Goal: Task Accomplishment & Management: Manage account settings

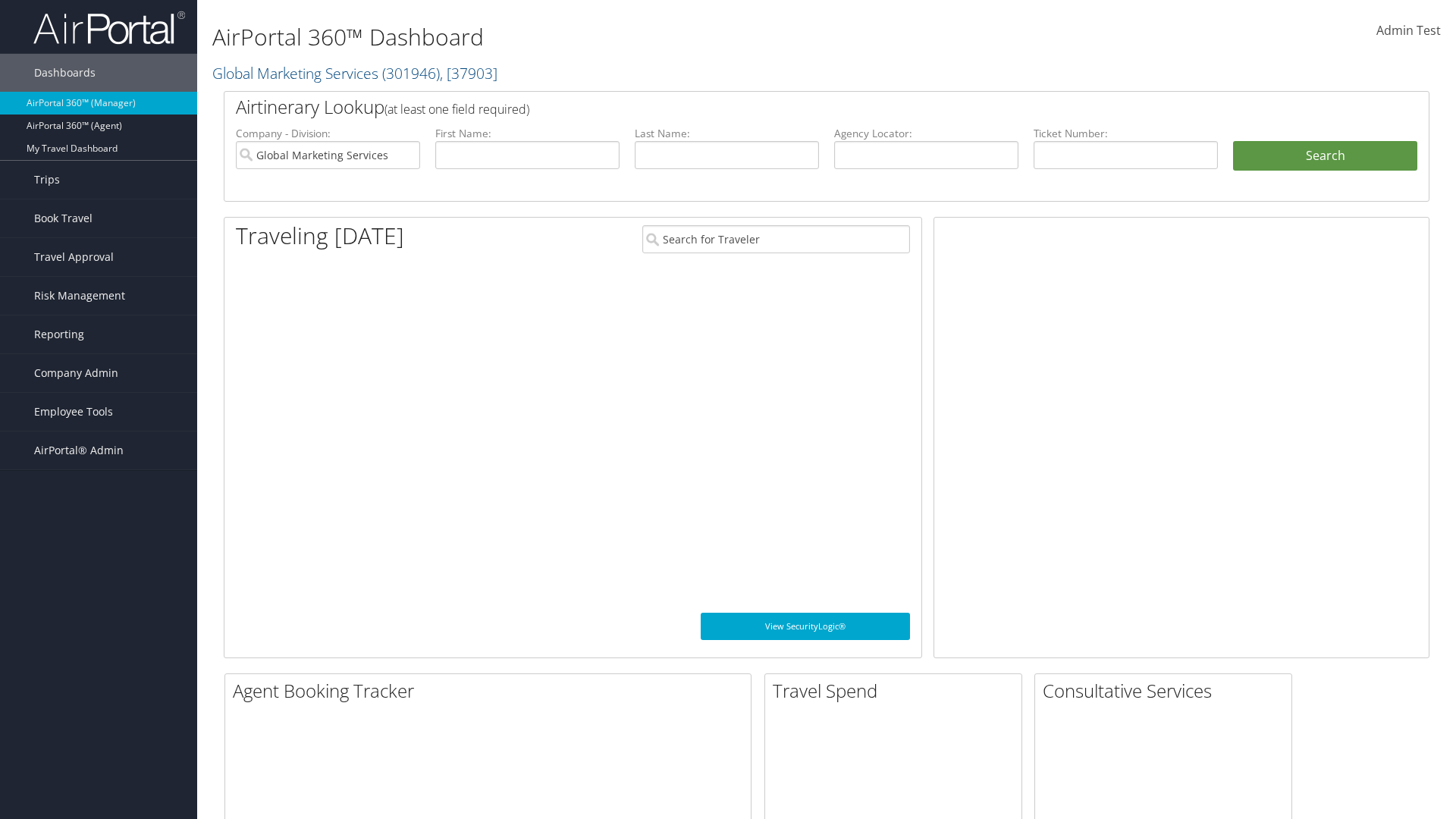
click at [98, 373] on span "Company Admin" at bounding box center [76, 373] width 84 height 38
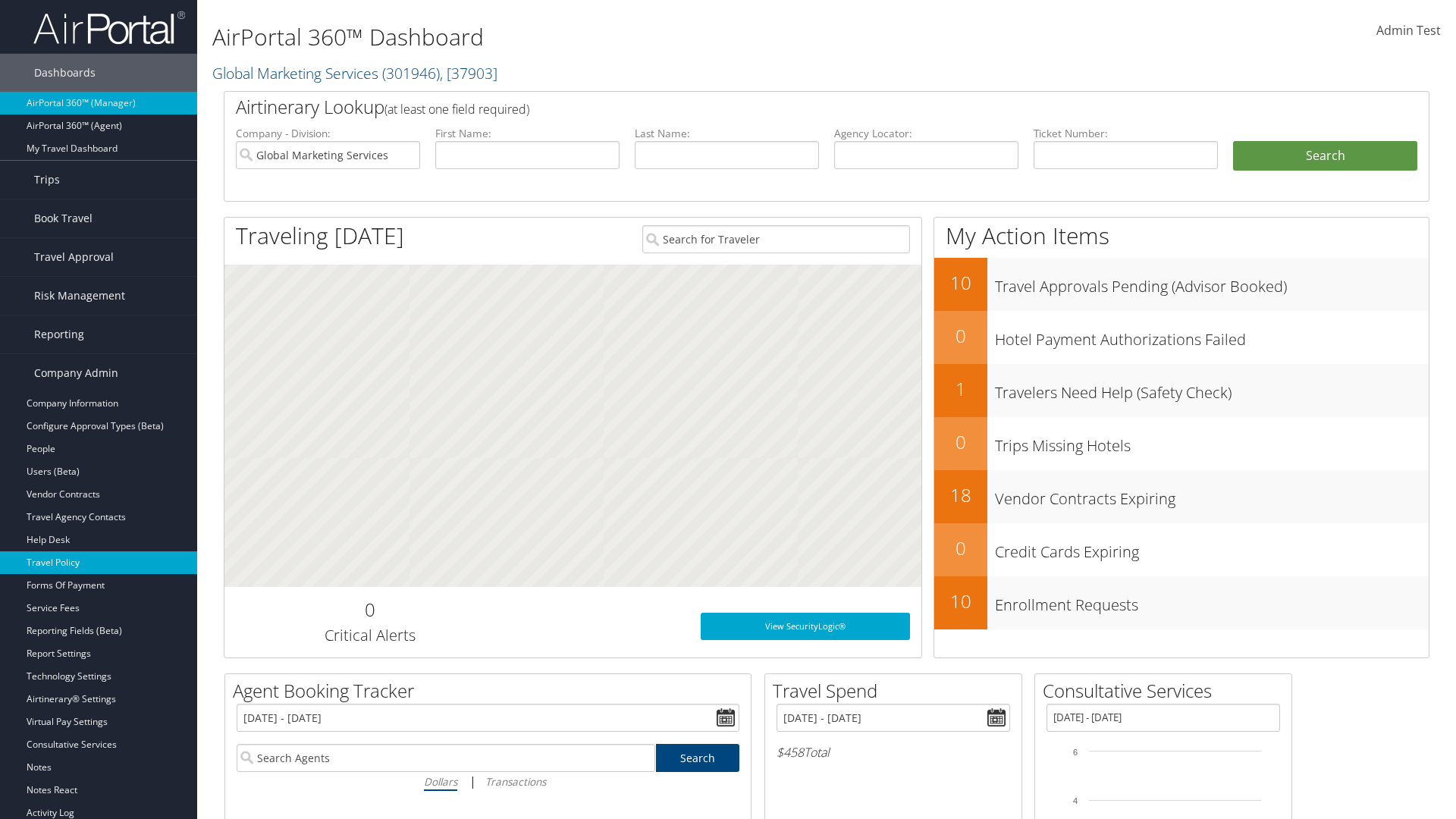
click at [98, 562] on link "Travel Policy" at bounding box center [98, 562] width 197 height 23
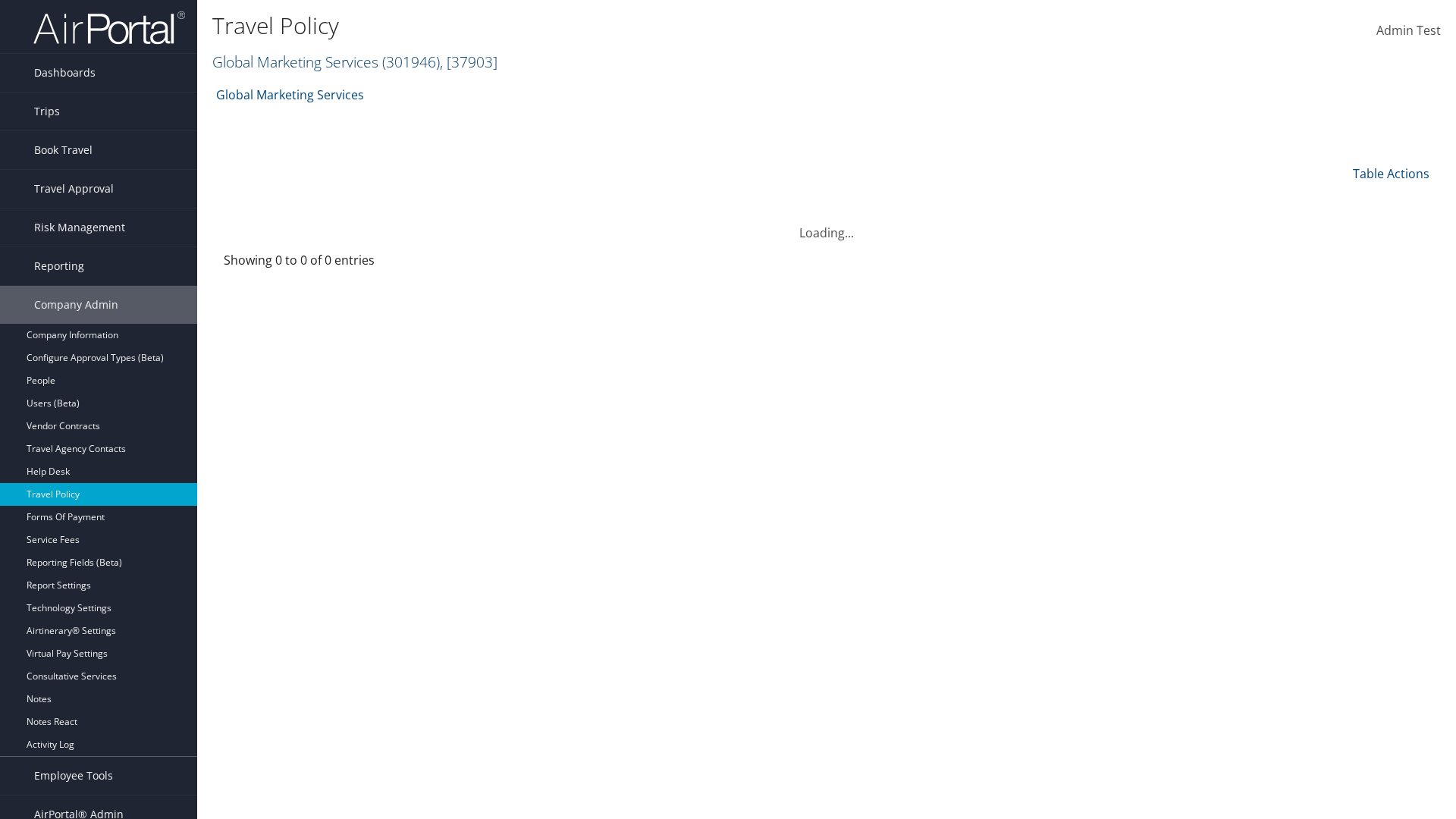
click at [294, 61] on link "Global Marketing Services ( 301946 ) , [ 37903 ]" at bounding box center [354, 61] width 285 height 20
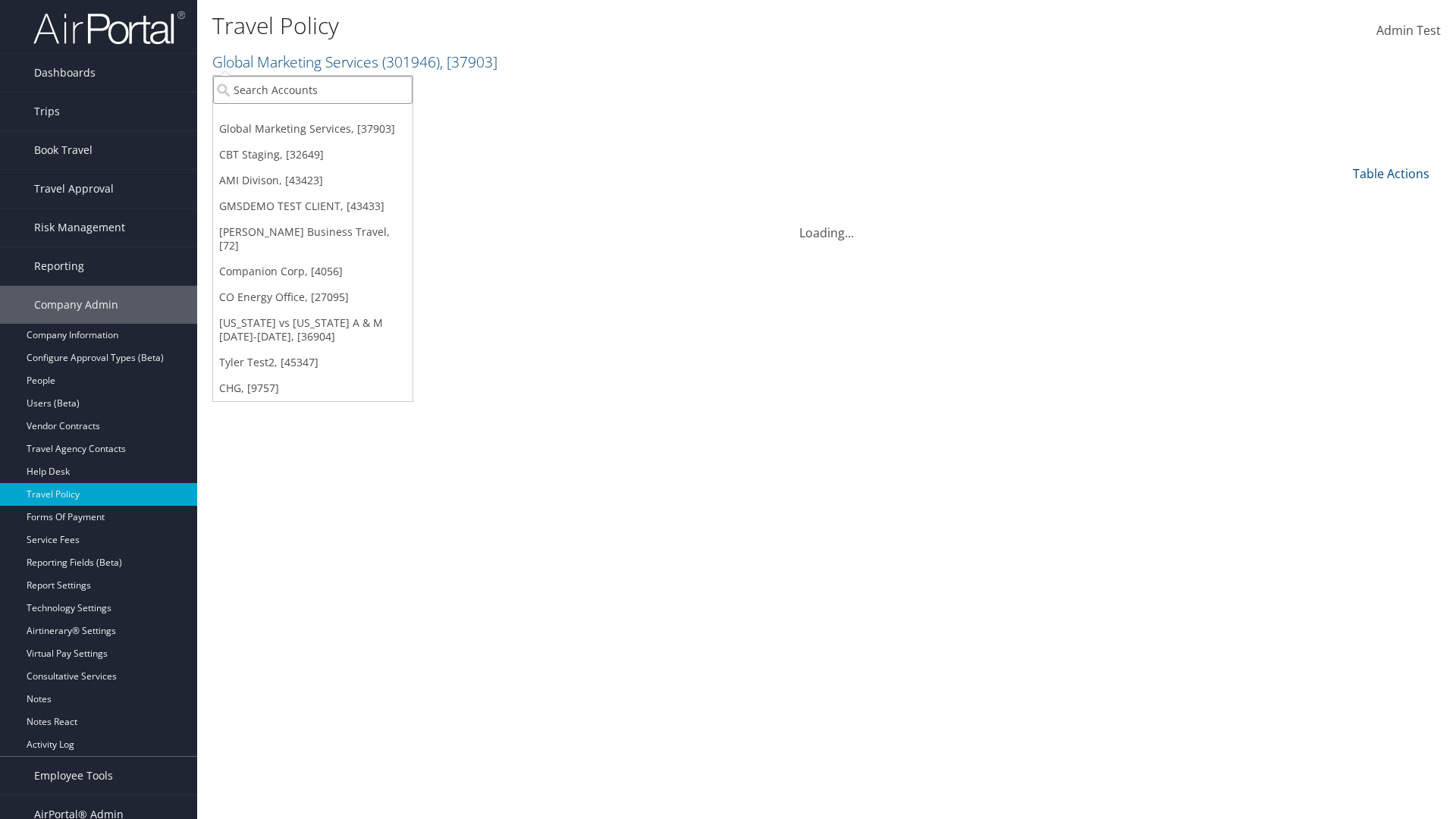
click at [312, 90] on input "search" at bounding box center [312, 90] width 199 height 28
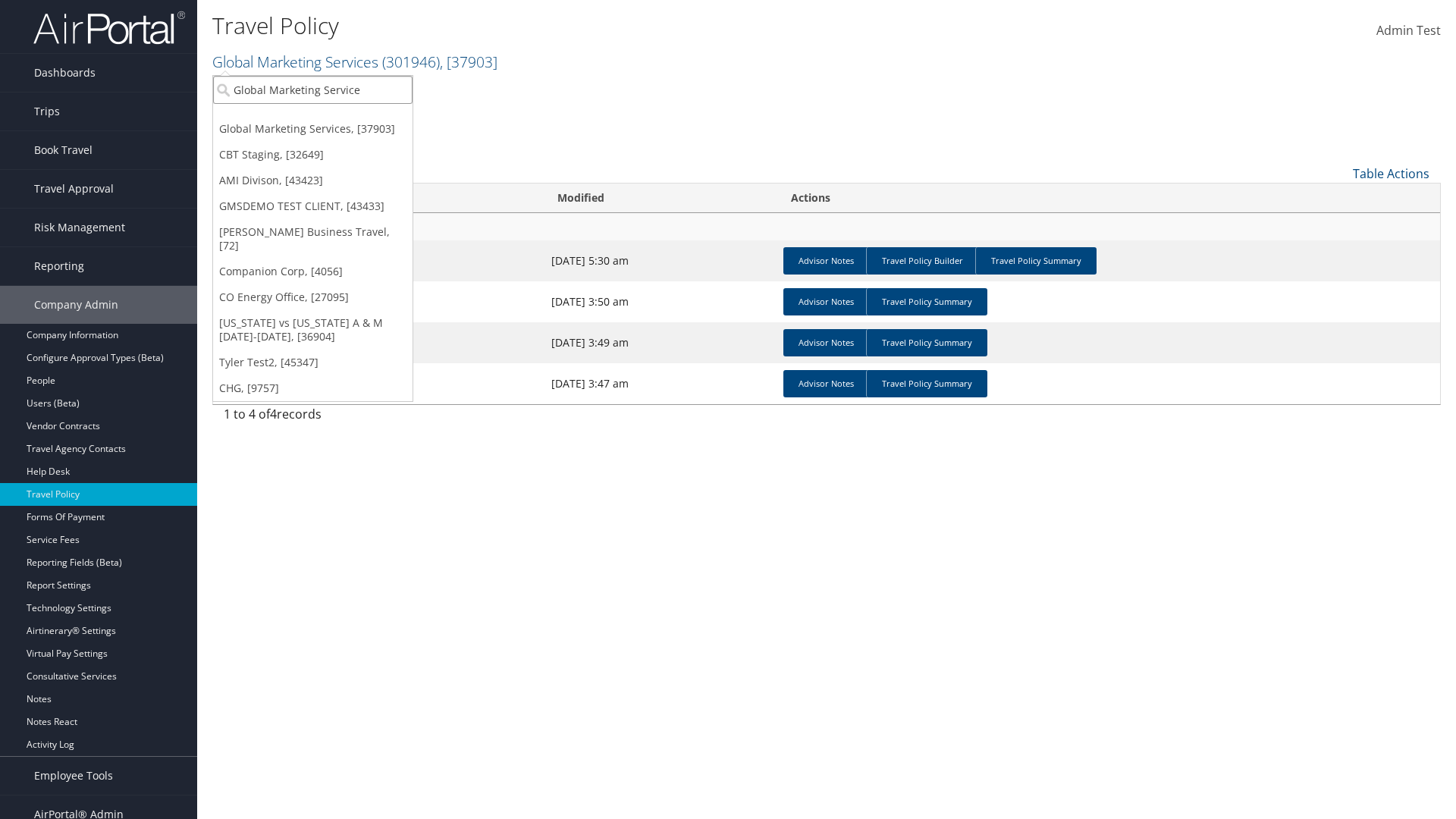
type input "Global Marketing Services"
click at [327, 118] on div "Global Marketing Services (301946), [37903]" at bounding box center [327, 117] width 245 height 14
